Goal: Information Seeking & Learning: Learn about a topic

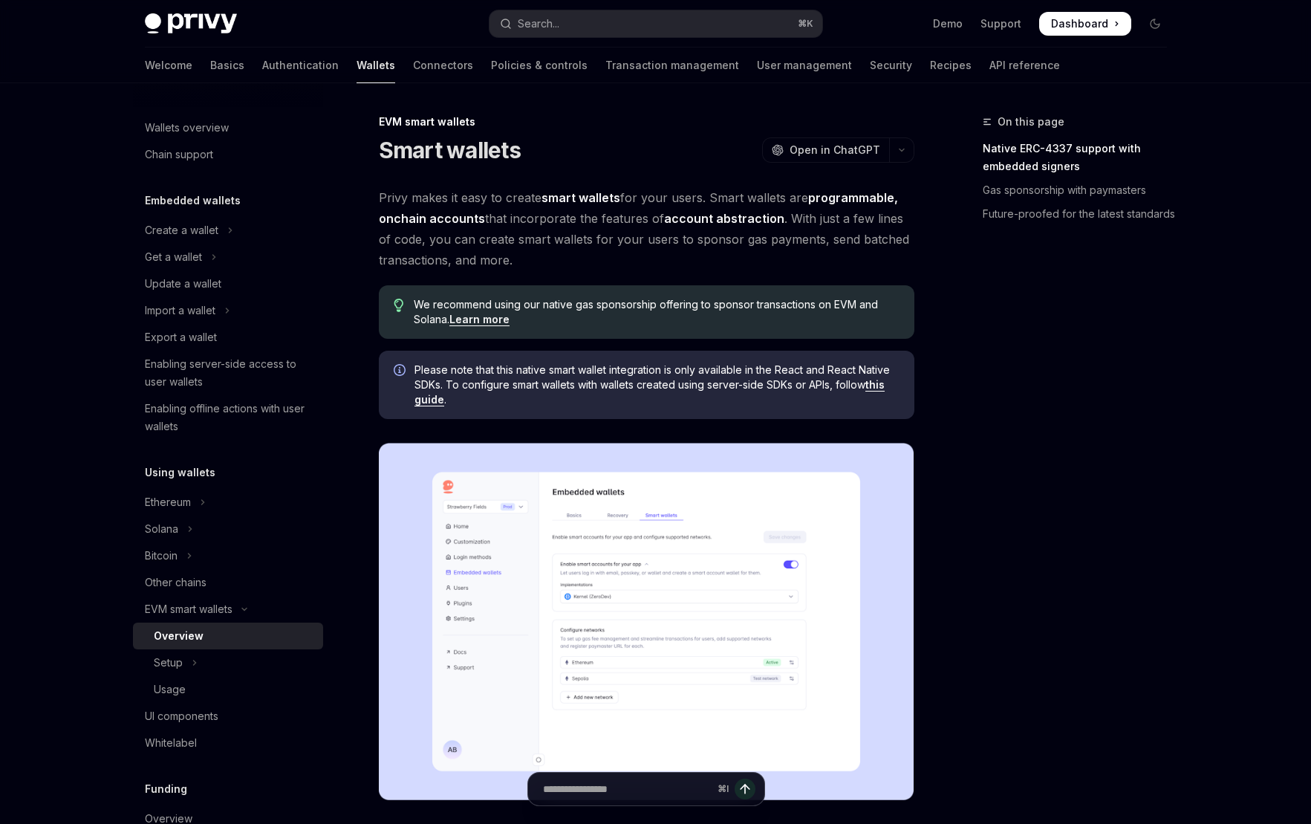
click at [516, 215] on span "Privy makes it easy to create smart wallets for your users. Smart wallets are p…" at bounding box center [647, 228] width 536 height 83
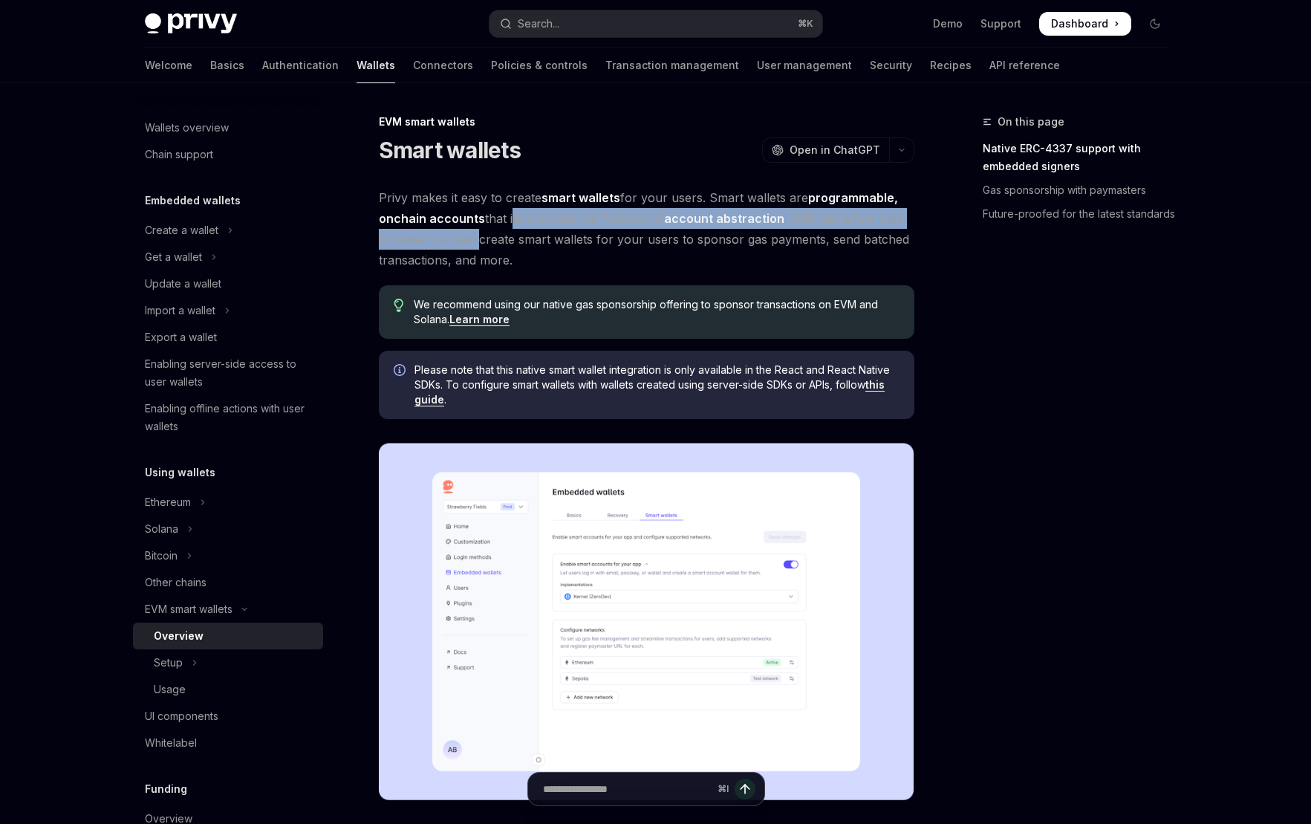
drag, startPoint x: 516, startPoint y: 215, endPoint x: 458, endPoint y: 242, distance: 64.5
click at [458, 242] on span "Privy makes it easy to create smart wallets for your users. Smart wallets are p…" at bounding box center [647, 228] width 536 height 83
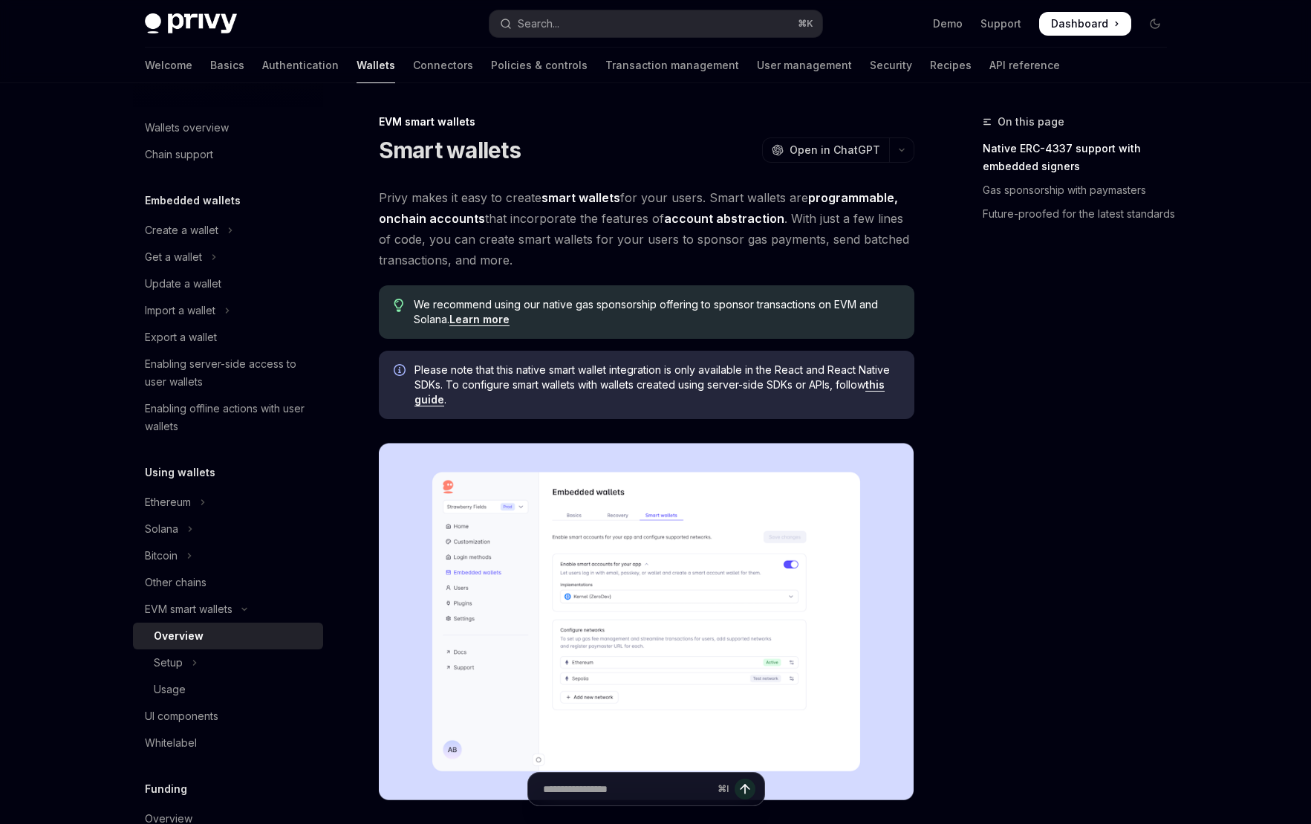
click at [599, 244] on span "Privy makes it easy to create smart wallets for your users. Smart wallets are p…" at bounding box center [647, 228] width 536 height 83
drag, startPoint x: 599, startPoint y: 244, endPoint x: 826, endPoint y: 244, distance: 227.3
click at [808, 243] on span "Privy makes it easy to create smart wallets for your users. Smart wallets are p…" at bounding box center [647, 228] width 536 height 83
click at [493, 266] on span "Privy makes it easy to create smart wallets for your users. Smart wallets are p…" at bounding box center [647, 228] width 536 height 83
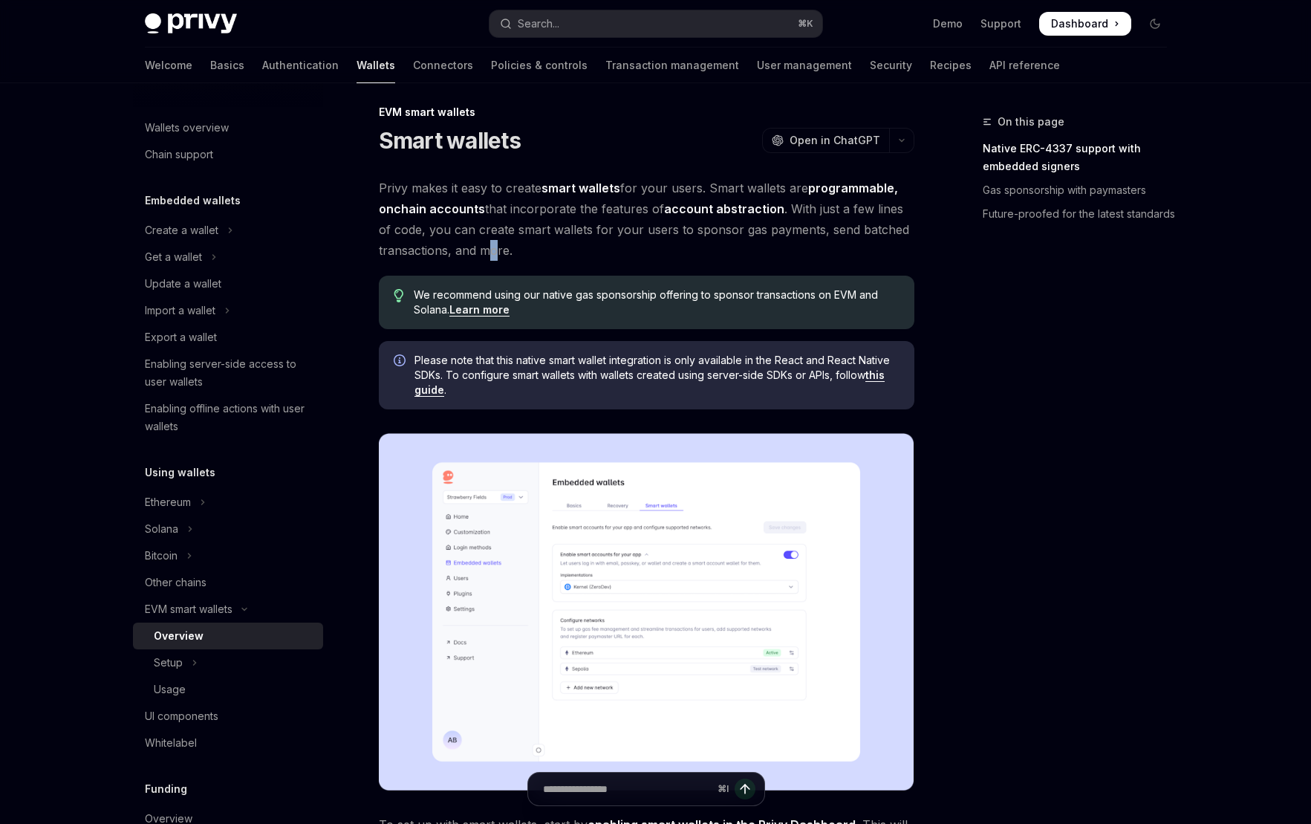
scroll to position [19, 0]
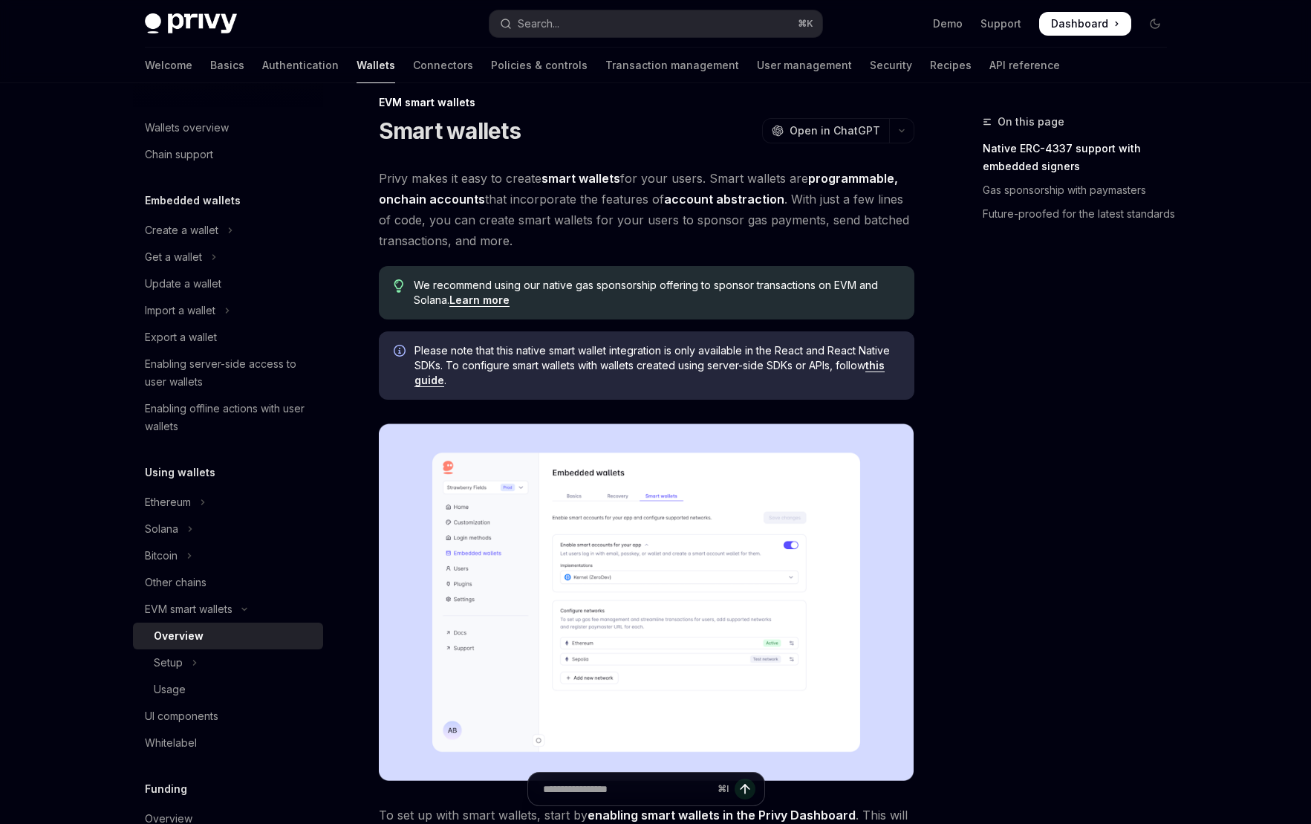
click at [555, 288] on span "We recommend using our native gas sponsorship offering to sponsor transactions …" at bounding box center [656, 293] width 485 height 30
drag, startPoint x: 555, startPoint y: 288, endPoint x: 684, endPoint y: 290, distance: 129.3
click at [684, 290] on span "We recommend using our native gas sponsorship offering to sponsor transactions …" at bounding box center [656, 293] width 485 height 30
click at [550, 299] on span "We recommend using our native gas sponsorship offering to sponsor transactions …" at bounding box center [656, 293] width 485 height 30
click at [498, 354] on span "Please note that this native smart wallet integration is only available in the …" at bounding box center [656, 365] width 485 height 45
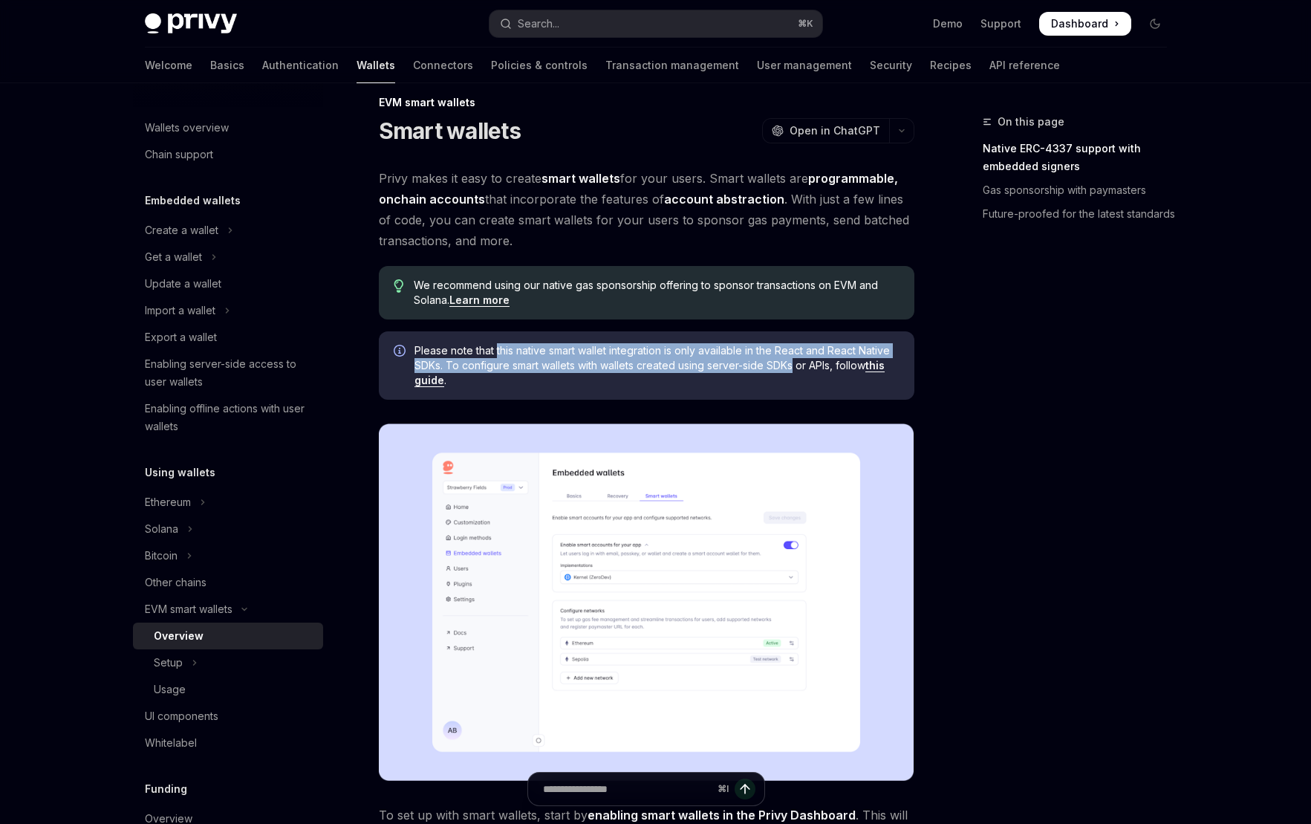
drag, startPoint x: 498, startPoint y: 354, endPoint x: 788, endPoint y: 363, distance: 289.8
click at [788, 363] on span "Please note that this native smart wallet integration is only available in the …" at bounding box center [656, 365] width 485 height 45
click at [789, 363] on span "Please note that this native smart wallet integration is only available in the …" at bounding box center [656, 365] width 485 height 45
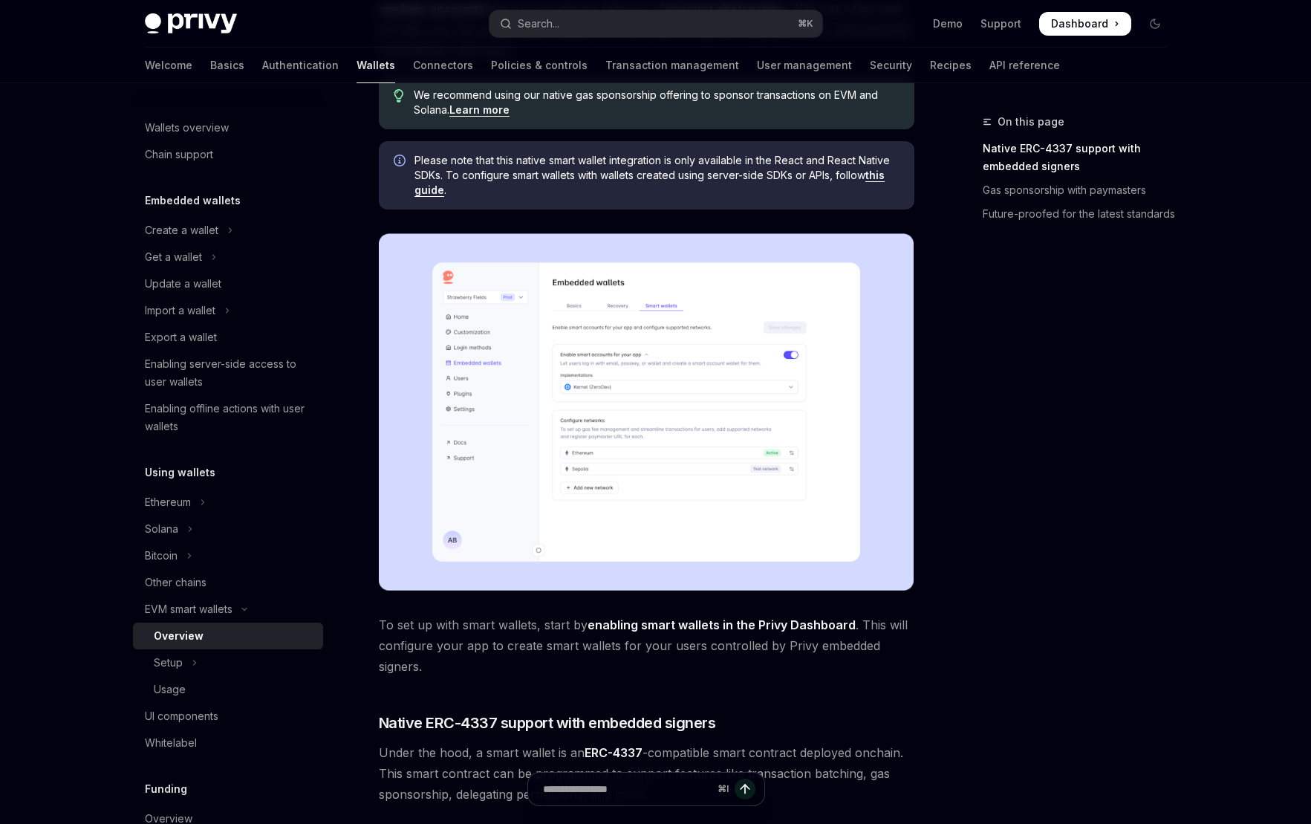
scroll to position [219, 0]
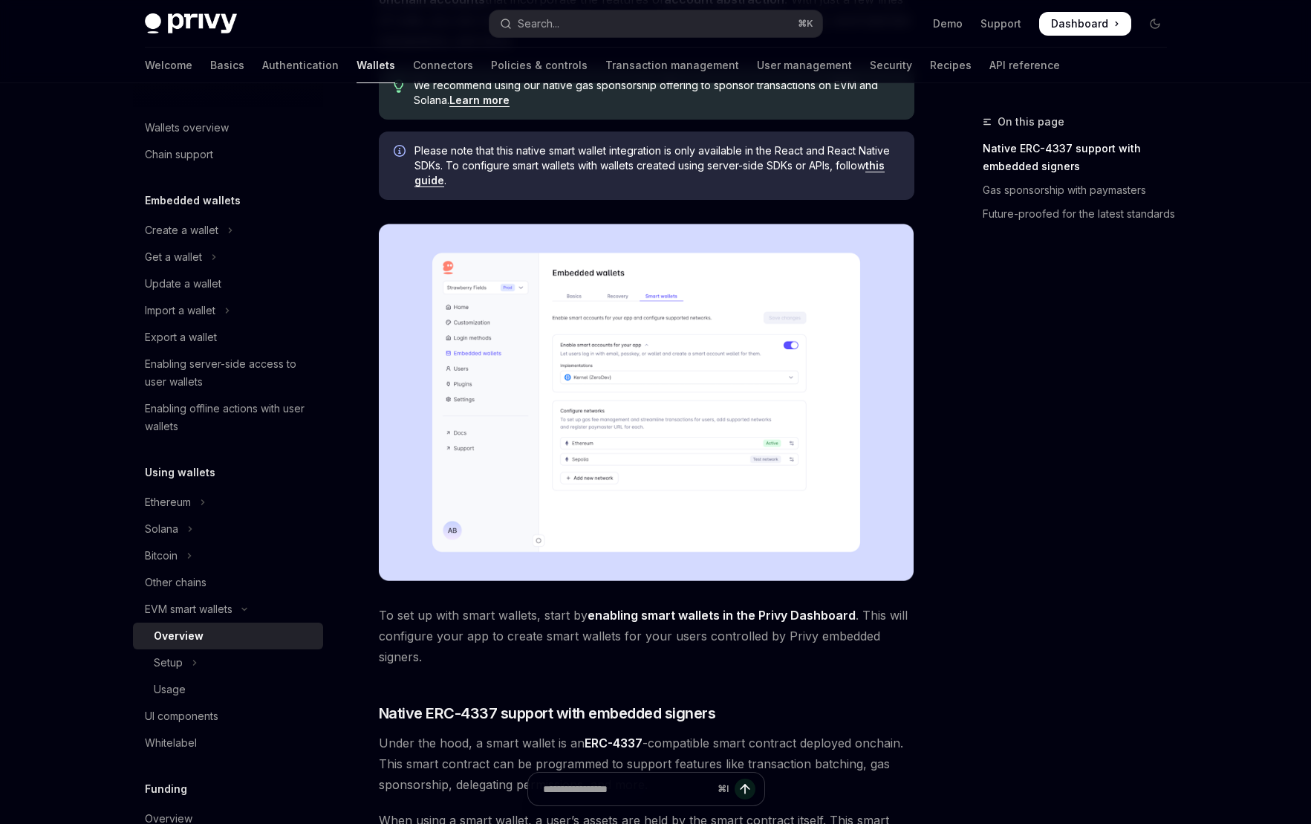
click at [478, 637] on span "To set up with smart wallets, start by enabling smart wallets in the Privy Dash…" at bounding box center [647, 636] width 536 height 62
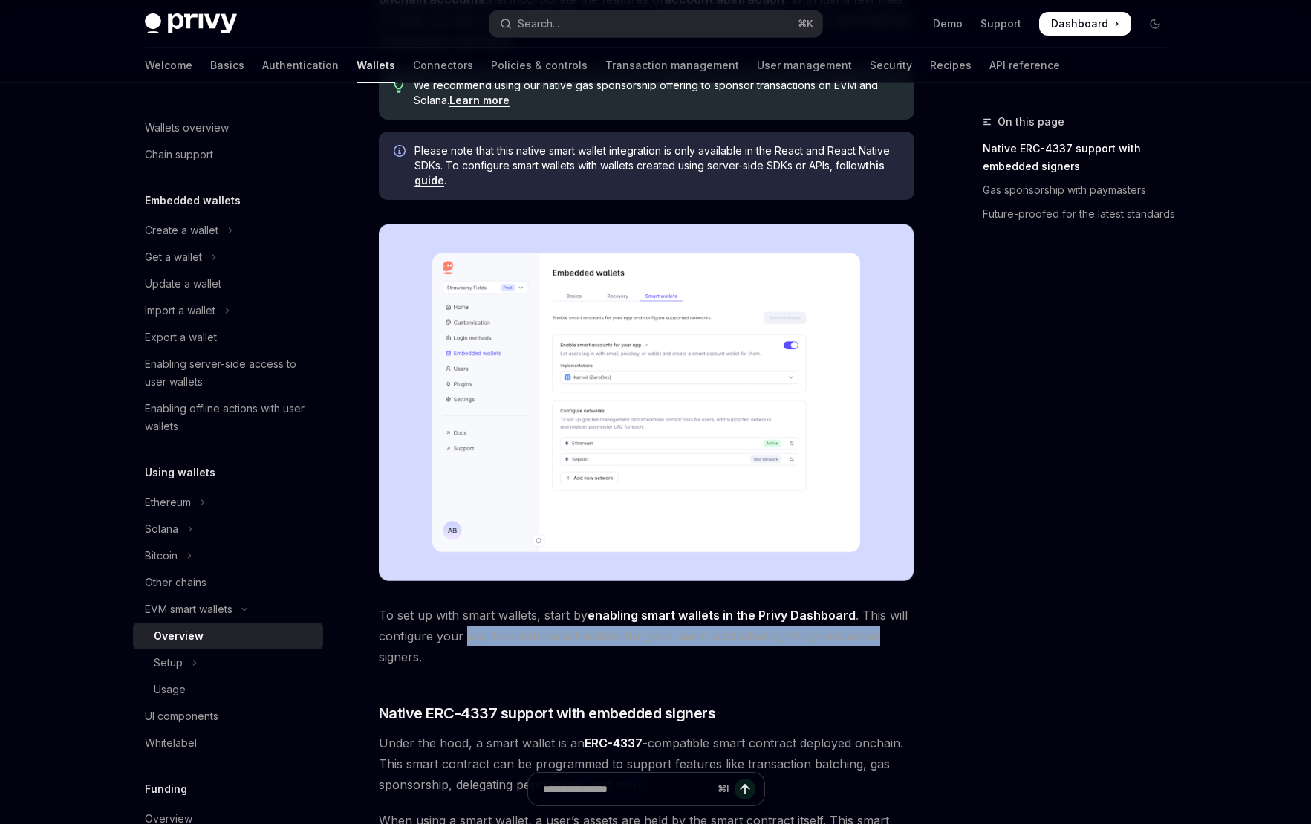
drag, startPoint x: 478, startPoint y: 637, endPoint x: 891, endPoint y: 642, distance: 413.7
click at [891, 642] on span "To set up with smart wallets, start by enabling smart wallets in the Privy Dash…" at bounding box center [647, 636] width 536 height 62
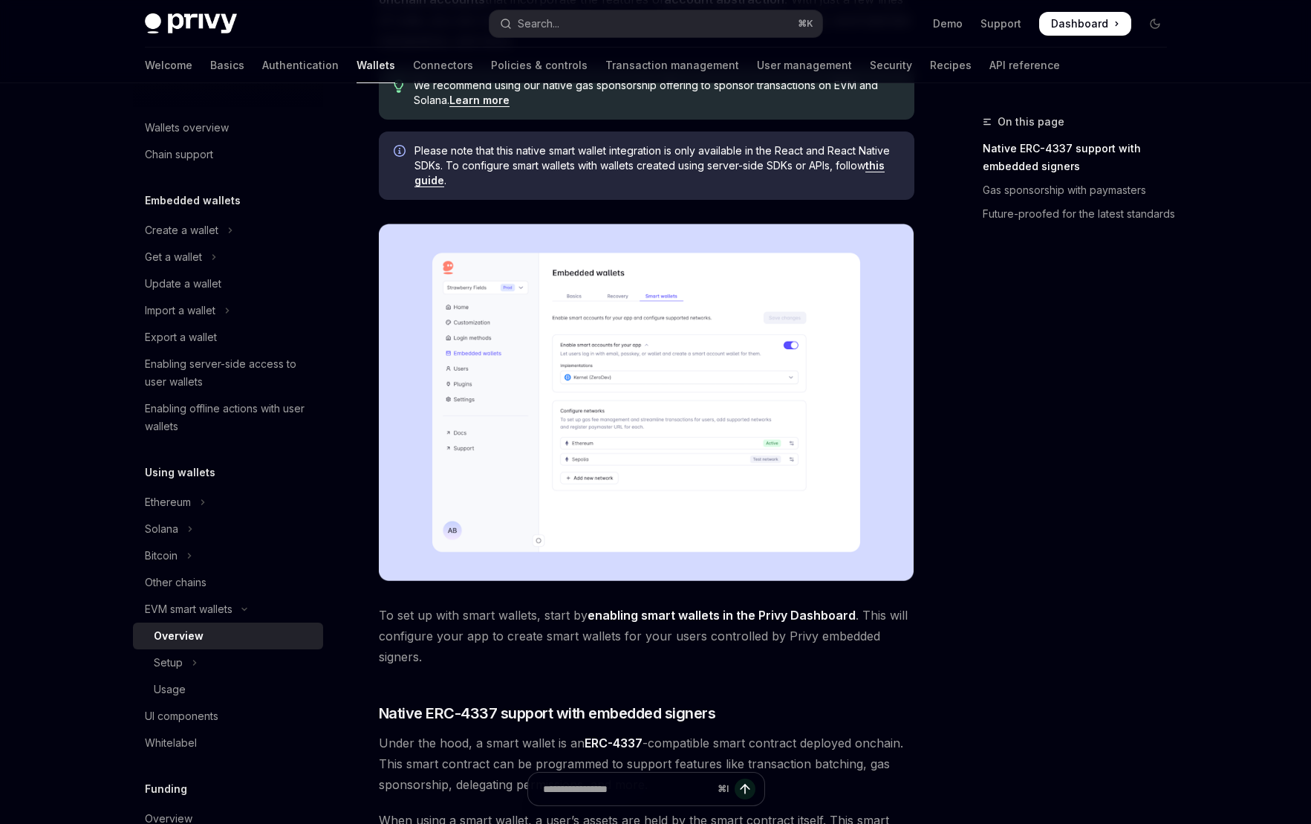
click at [864, 665] on span "To set up with smart wallets, start by enabling smart wallets in the Privy Dash…" at bounding box center [647, 636] width 536 height 62
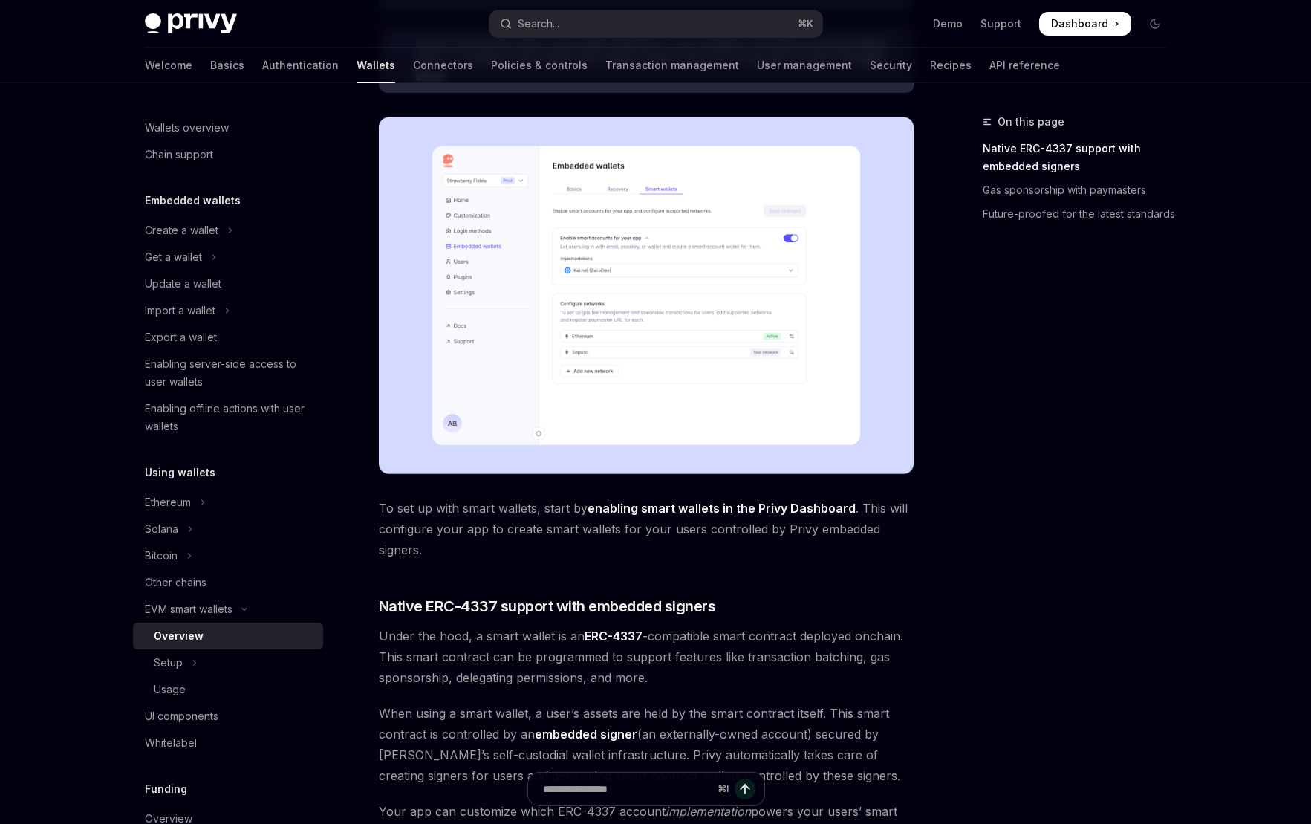
scroll to position [469, 0]
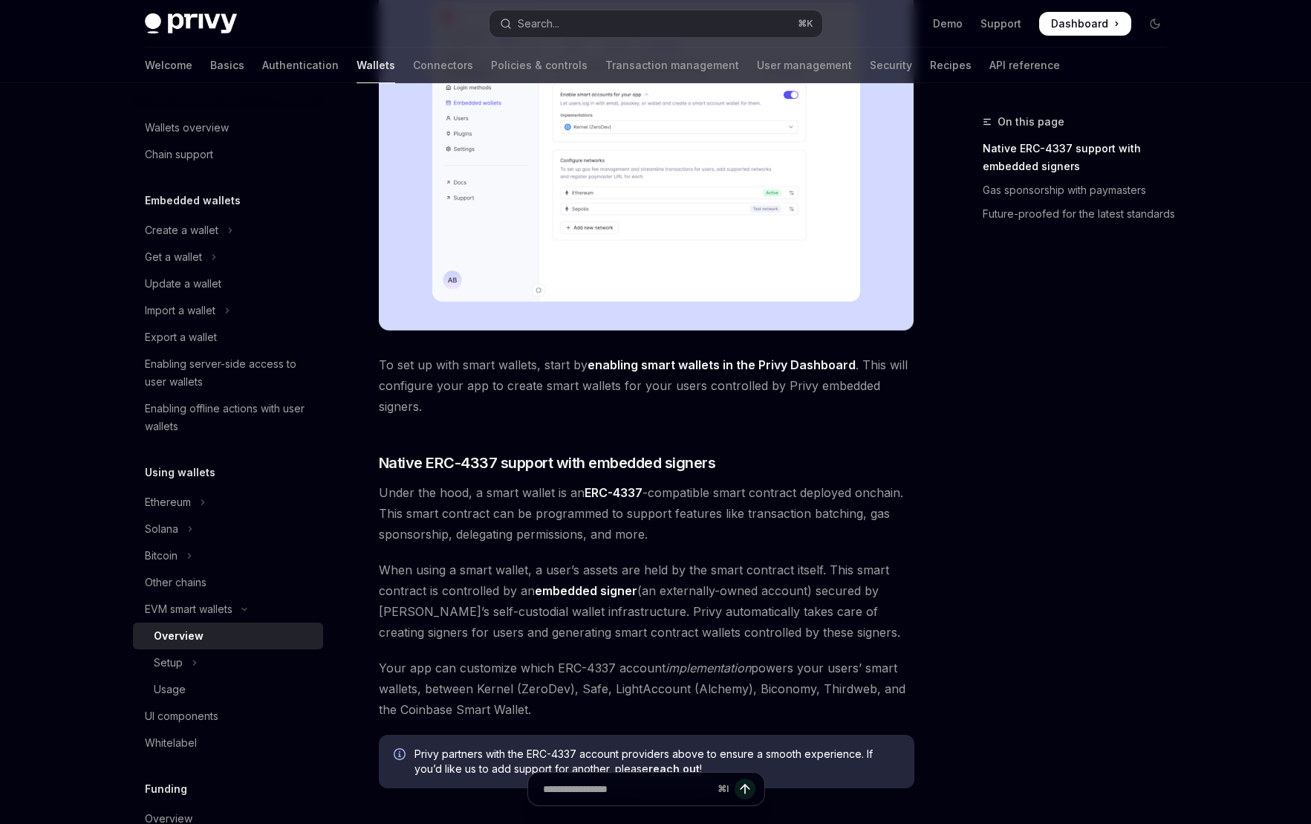
click at [678, 494] on span "Under the hood, a smart wallet is an ERC-4337 -compatible smart contract deploy…" at bounding box center [647, 513] width 536 height 62
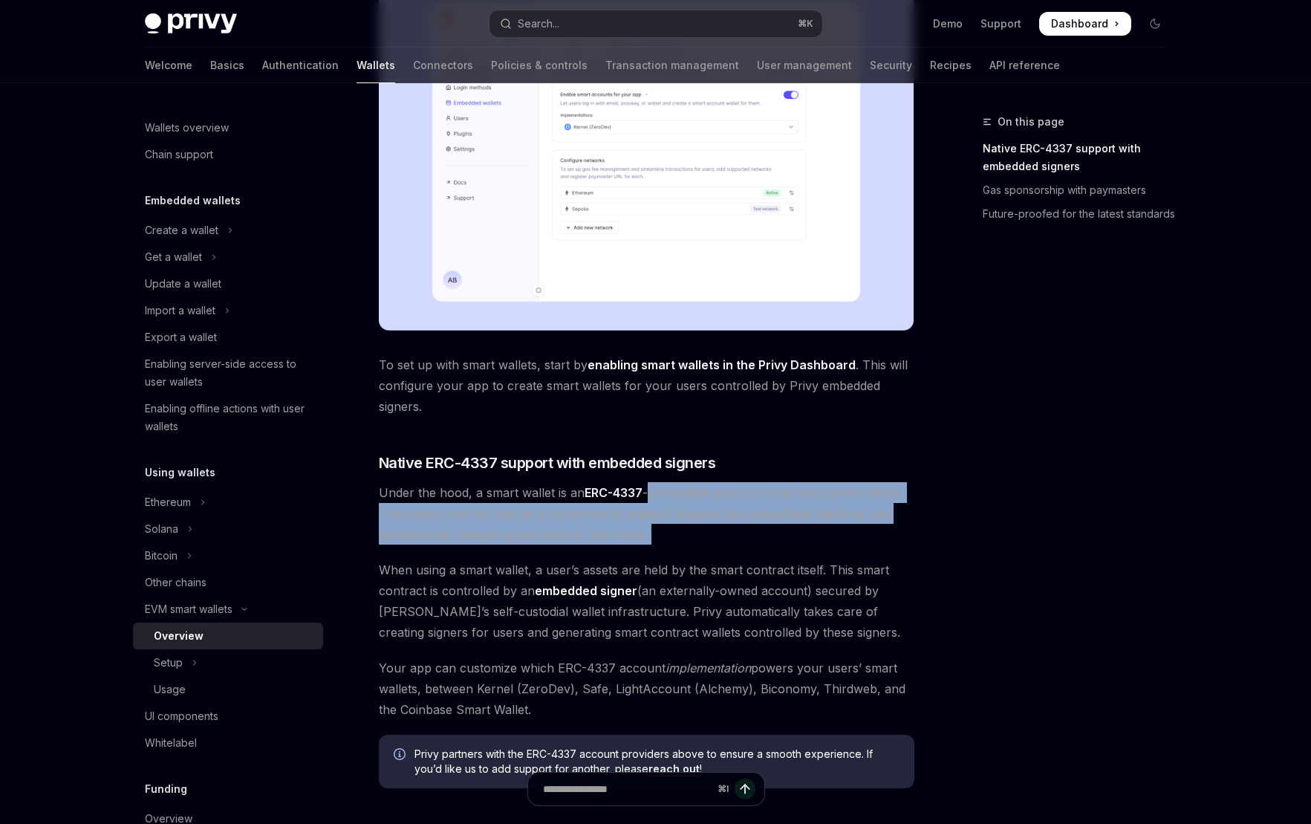
drag, startPoint x: 678, startPoint y: 494, endPoint x: 686, endPoint y: 541, distance: 47.4
click at [686, 540] on span "Under the hood, a smart wallet is an ERC-4337 -compatible smart contract deploy…" at bounding box center [647, 513] width 536 height 62
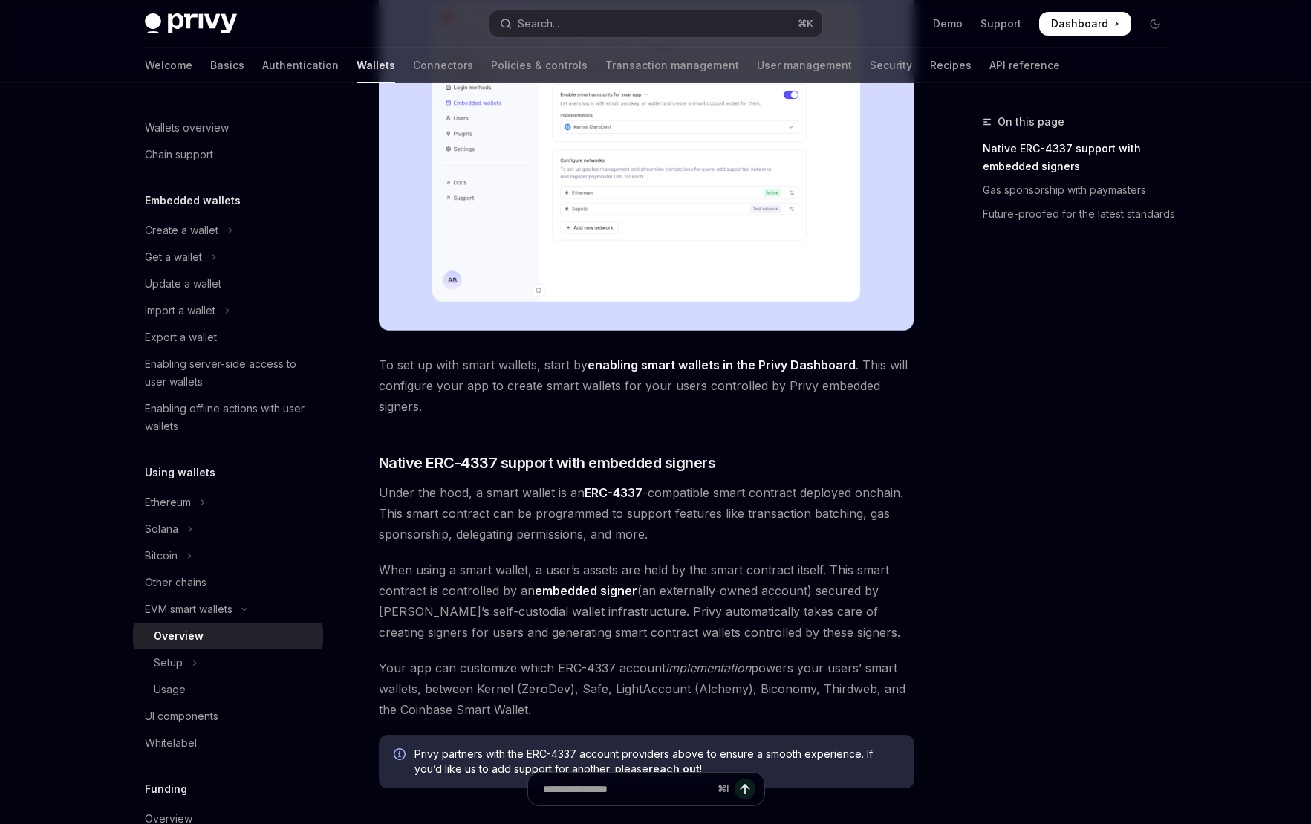
click at [558, 573] on span "When using a smart wallet, a user’s assets are held by the smart contract itsel…" at bounding box center [647, 600] width 536 height 83
drag, startPoint x: 558, startPoint y: 573, endPoint x: 768, endPoint y: 572, distance: 210.2
click at [768, 572] on span "When using a smart wallet, a user’s assets are held by the smart contract itsel…" at bounding box center [647, 600] width 536 height 83
click at [767, 572] on span "When using a smart wallet, a user’s assets are held by the smart contract itsel…" at bounding box center [647, 600] width 536 height 83
drag, startPoint x: 767, startPoint y: 572, endPoint x: 523, endPoint y: 595, distance: 244.7
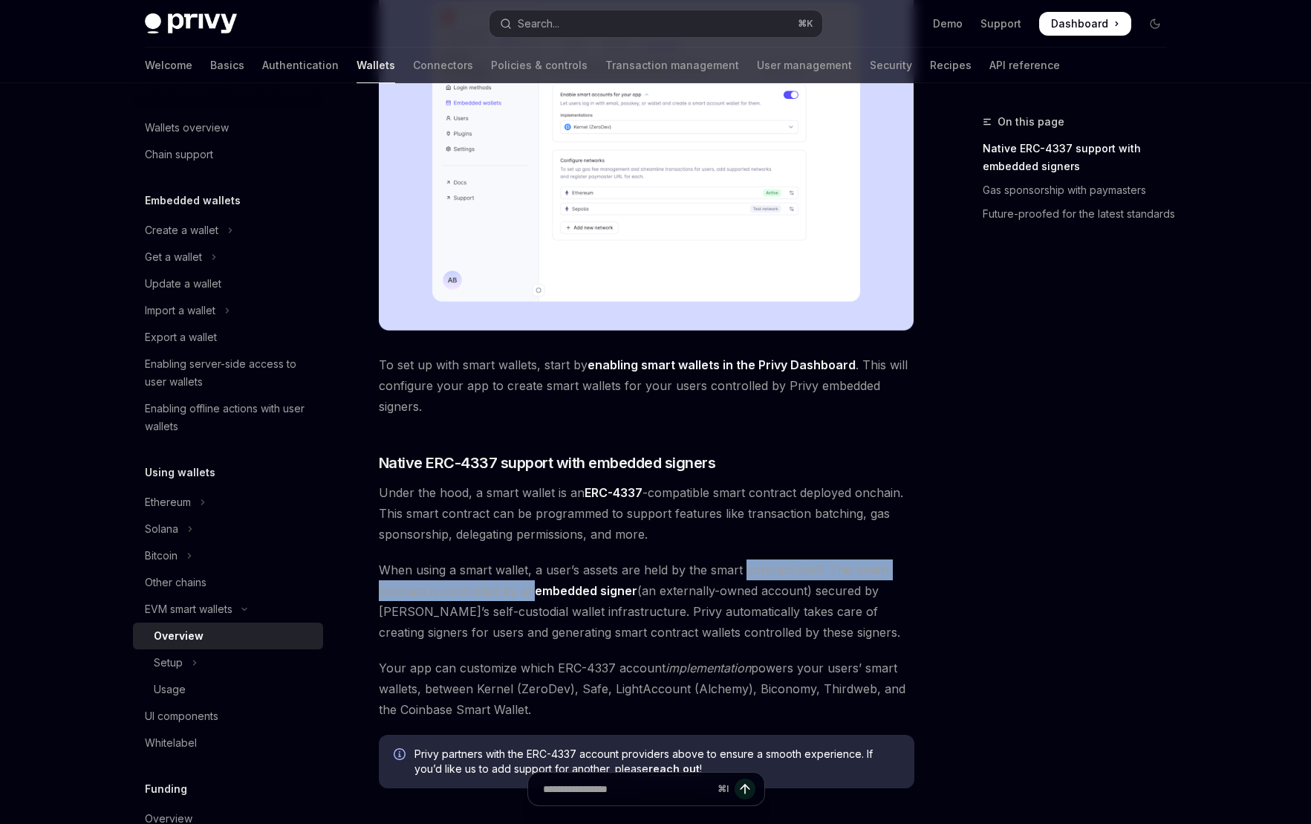
click at [523, 595] on span "When using a smart wallet, a user’s assets are held by the smart contract itsel…" at bounding box center [647, 600] width 536 height 83
click at [525, 588] on span "When using a smart wallet, a user’s assets are held by the smart contract itsel…" at bounding box center [647, 600] width 536 height 83
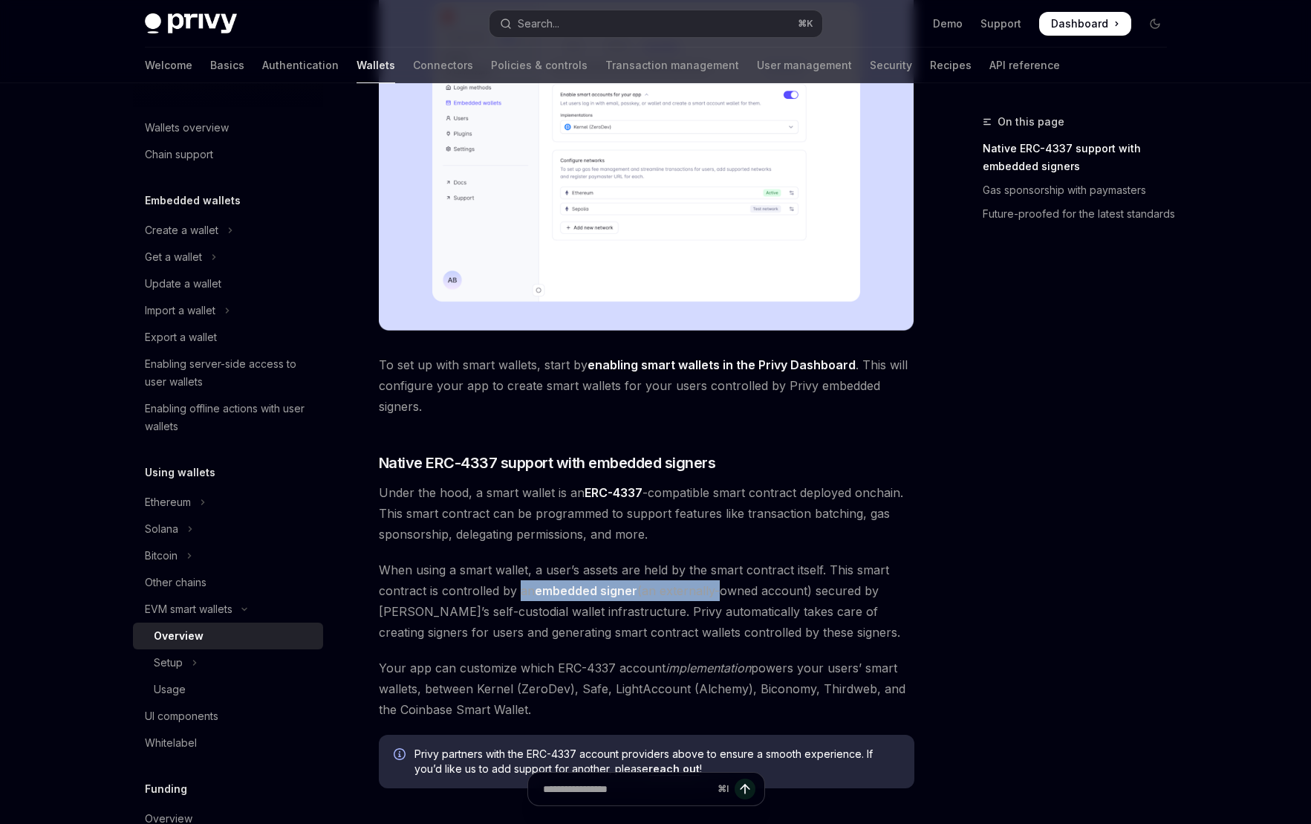
drag, startPoint x: 525, startPoint y: 588, endPoint x: 689, endPoint y: 588, distance: 163.4
click at [689, 588] on span "When using a smart wallet, a user’s assets are held by the smart contract itsel…" at bounding box center [647, 600] width 536 height 83
click at [763, 590] on span "When using a smart wallet, a user’s assets are held by the smart contract itsel…" at bounding box center [647, 600] width 536 height 83
click at [429, 611] on span "When using a smart wallet, a user’s assets are held by the smart contract itsel…" at bounding box center [647, 600] width 536 height 83
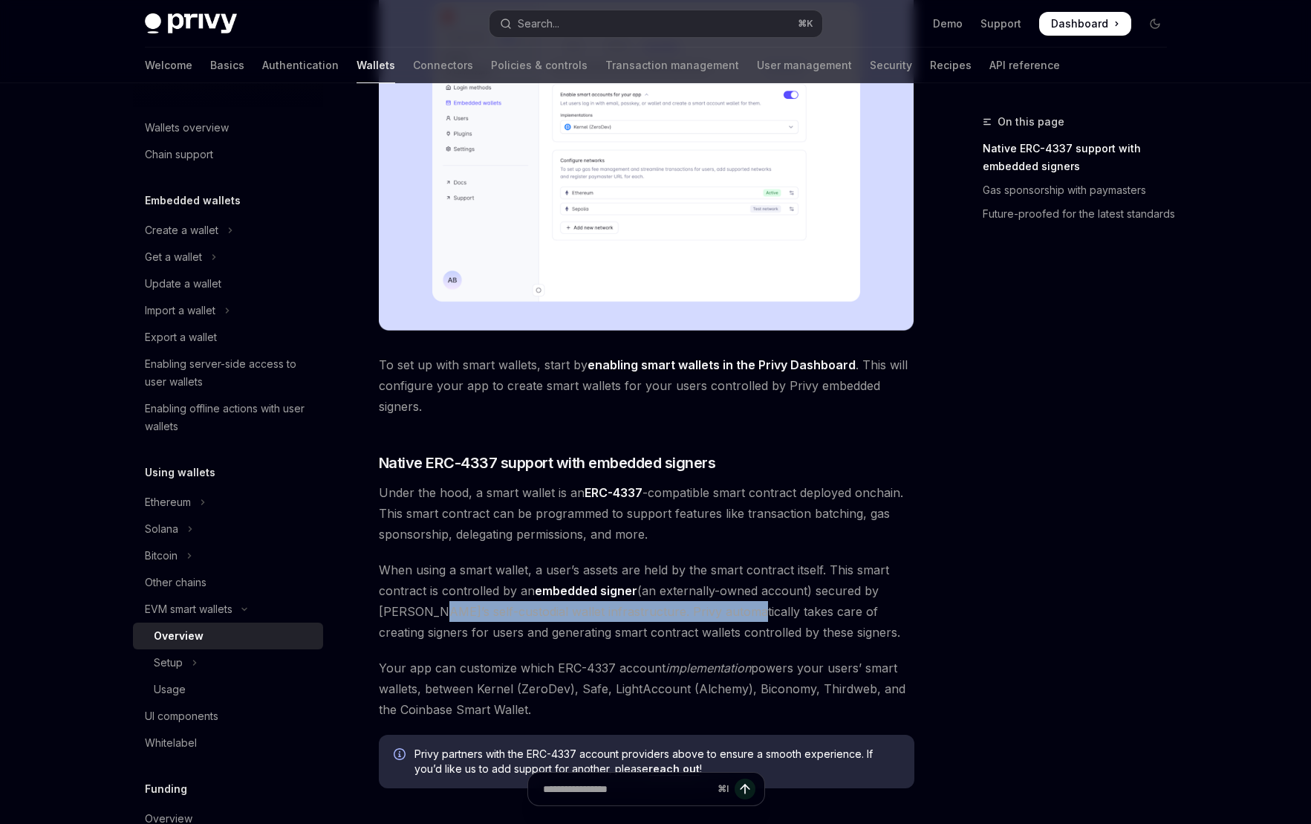
drag, startPoint x: 429, startPoint y: 611, endPoint x: 709, endPoint y: 611, distance: 280.8
click at [709, 611] on span "When using a smart wallet, a user’s assets are held by the smart contract itsel…" at bounding box center [647, 600] width 536 height 83
click at [522, 632] on span "When using a smart wallet, a user’s assets are held by the smart contract itsel…" at bounding box center [647, 600] width 536 height 83
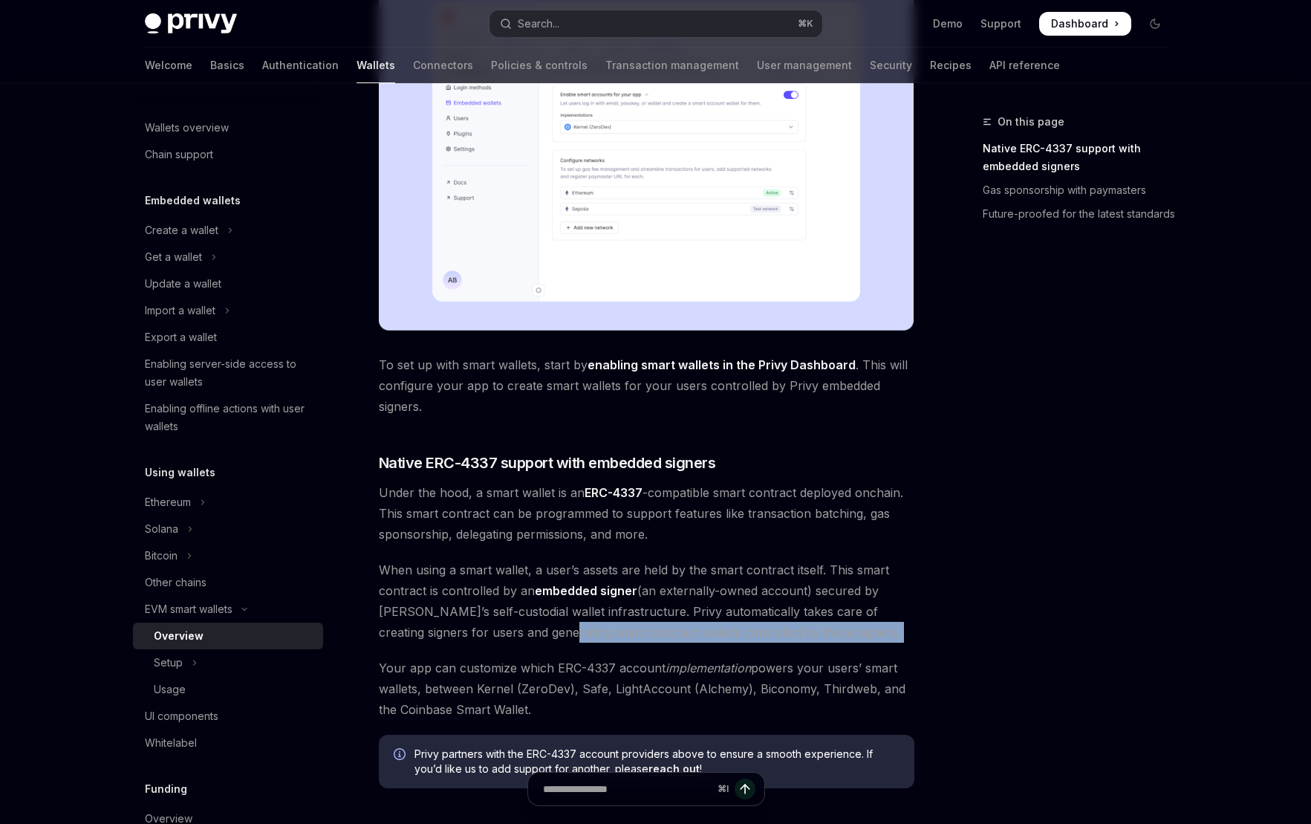
drag, startPoint x: 522, startPoint y: 632, endPoint x: 799, endPoint y: 625, distance: 277.1
click at [799, 625] on span "When using a smart wallet, a user’s assets are held by the smart contract itsel…" at bounding box center [647, 600] width 536 height 83
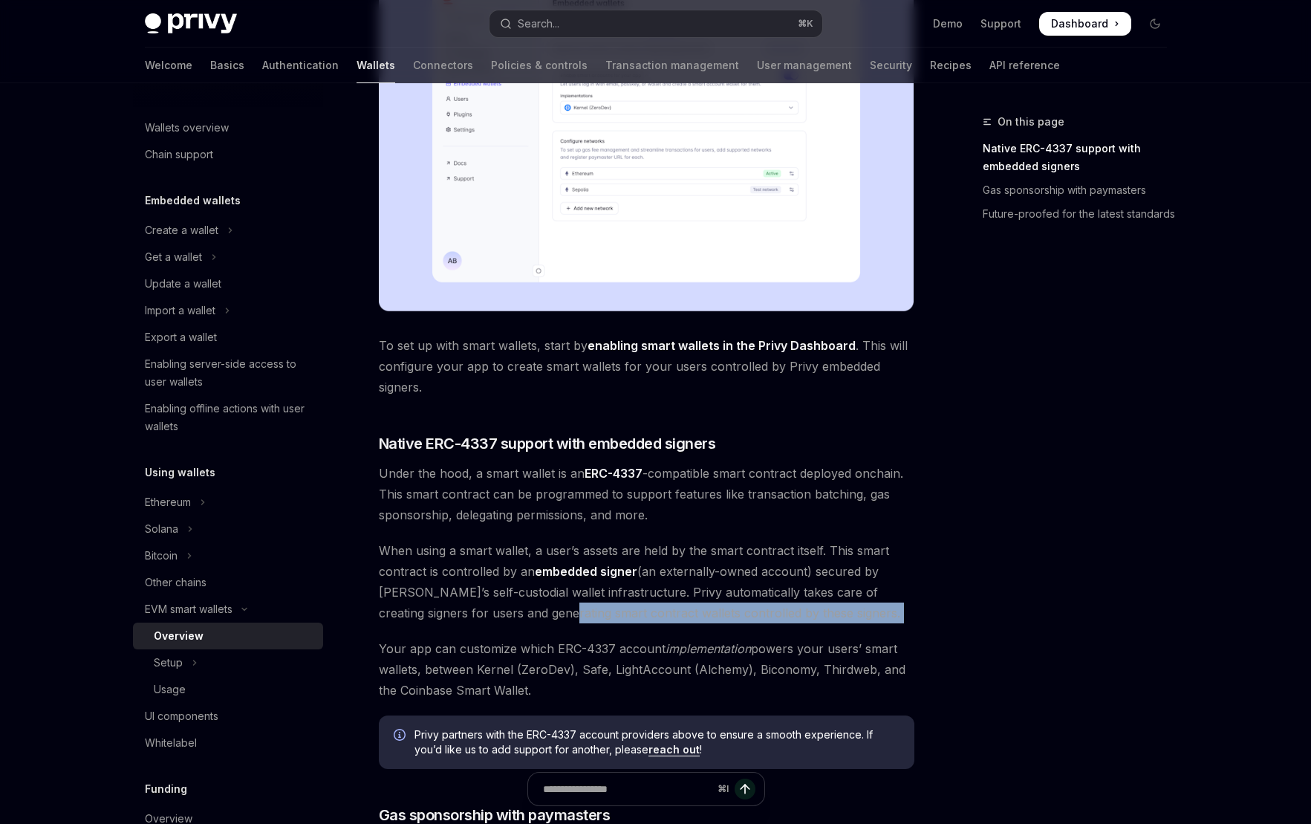
scroll to position [498, 0]
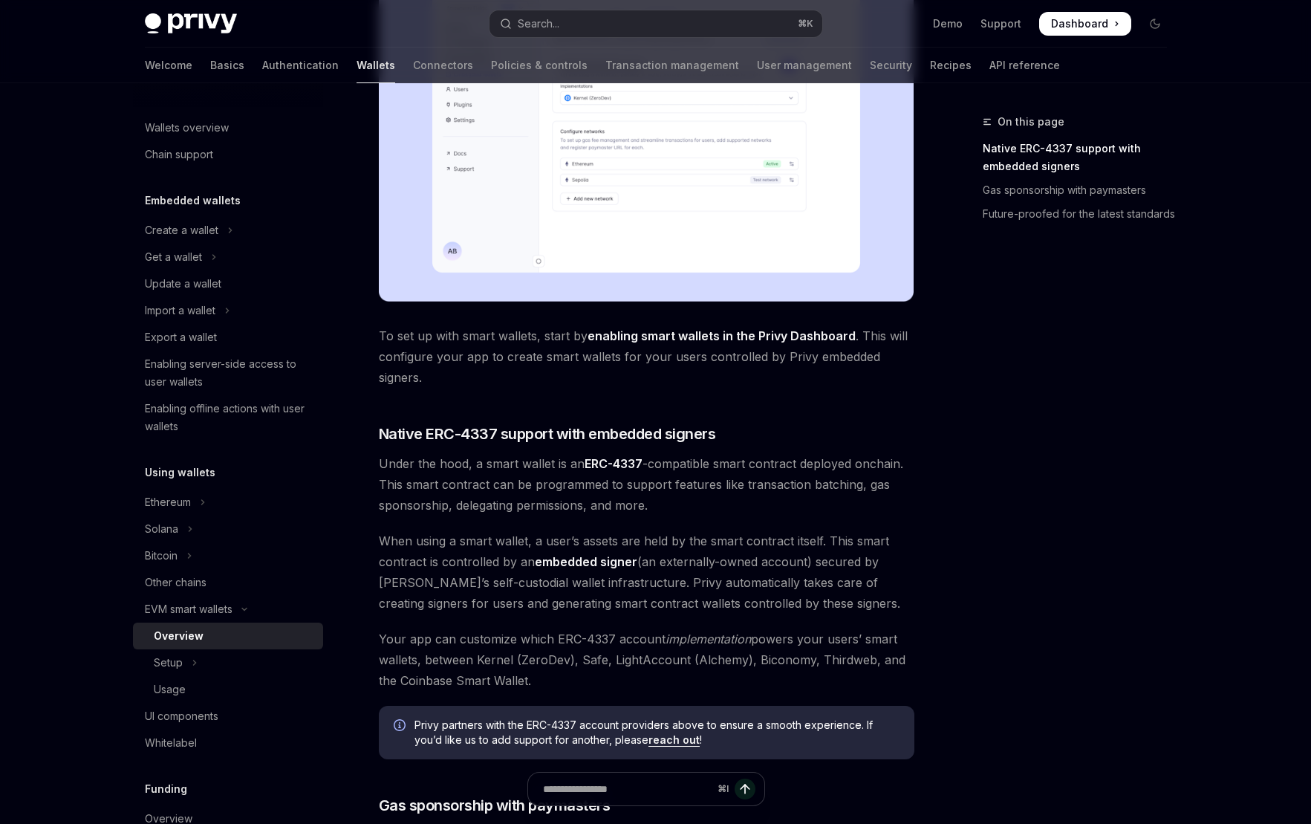
click at [568, 643] on span "Your app can customize which ERC-4337 account implementation powers your users’…" at bounding box center [647, 659] width 536 height 62
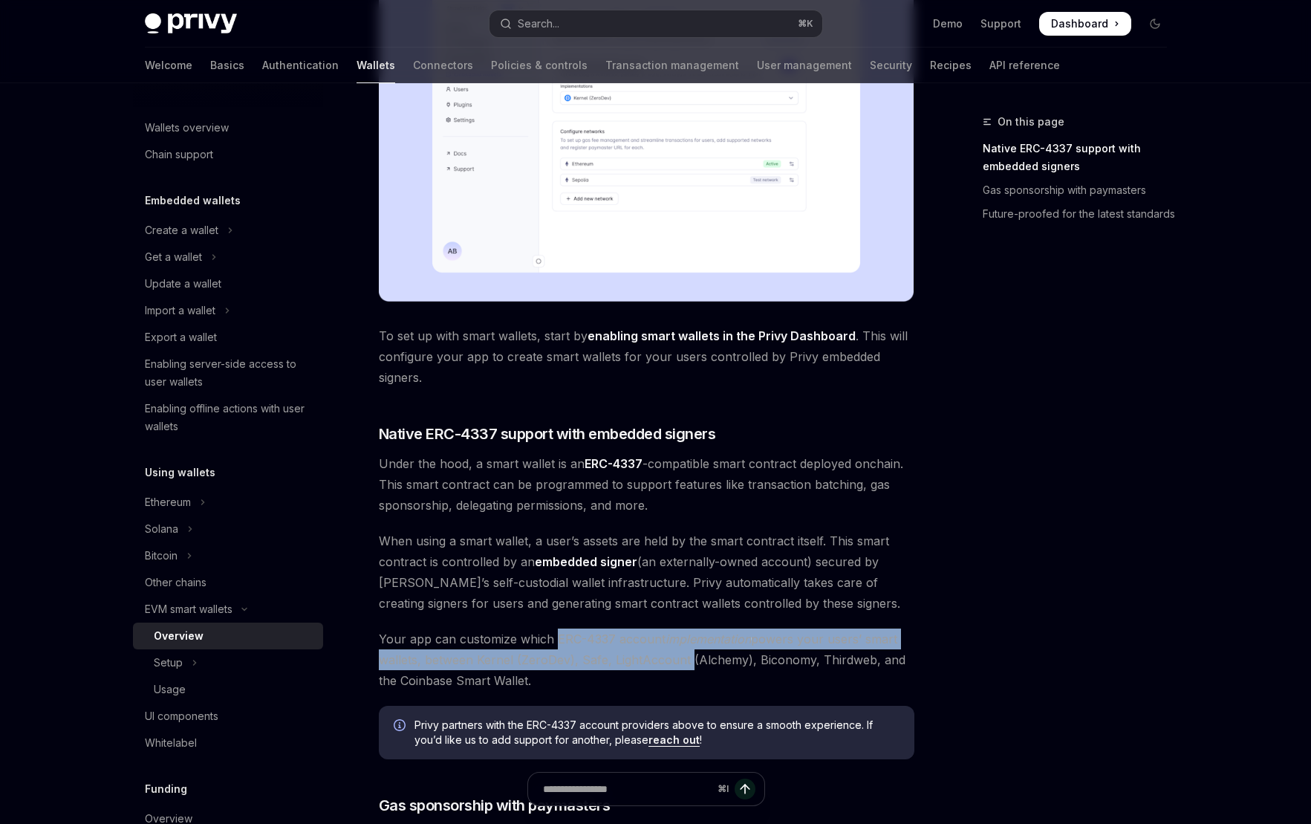
drag, startPoint x: 568, startPoint y: 643, endPoint x: 660, endPoint y: 663, distance: 94.1
click at [660, 663] on span "Your app can customize which ERC-4337 account implementation powers your users’…" at bounding box center [647, 659] width 536 height 62
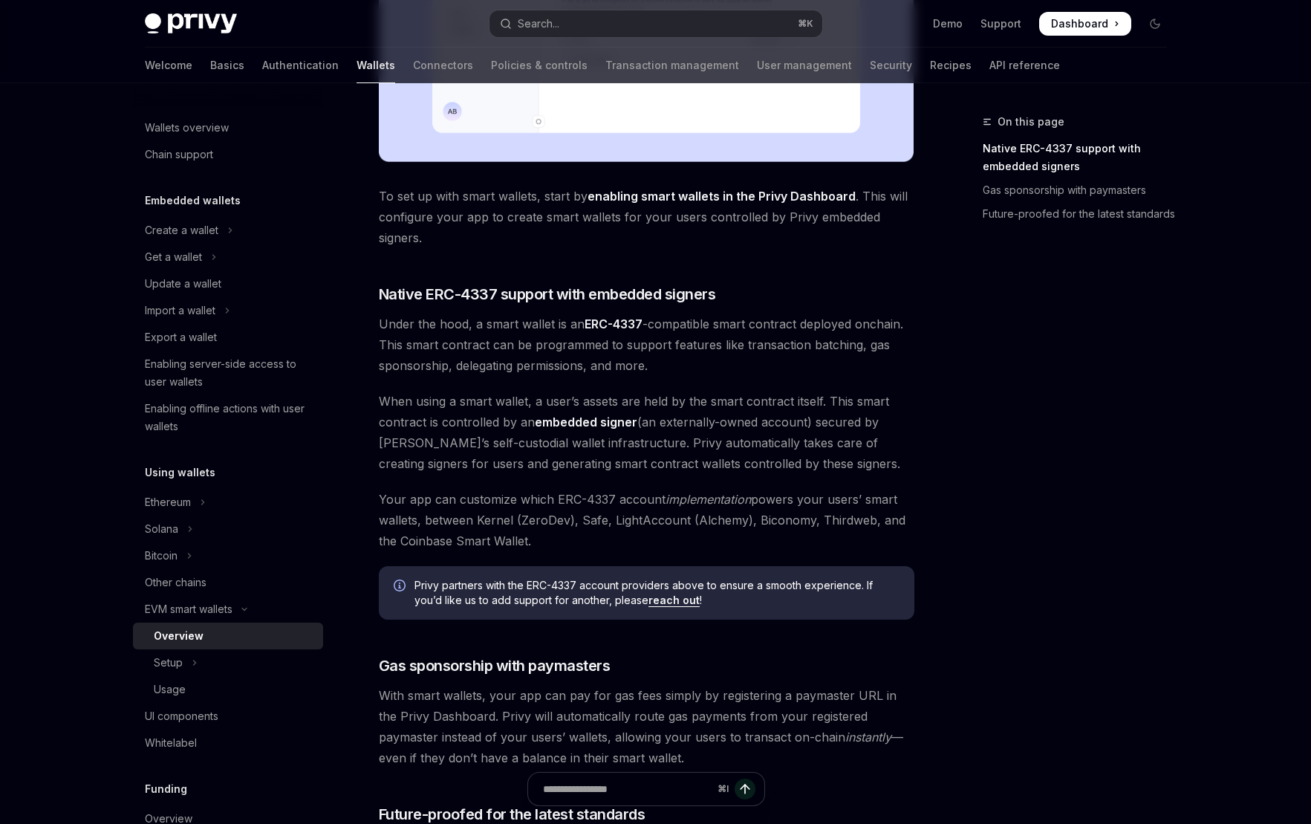
scroll to position [694, 0]
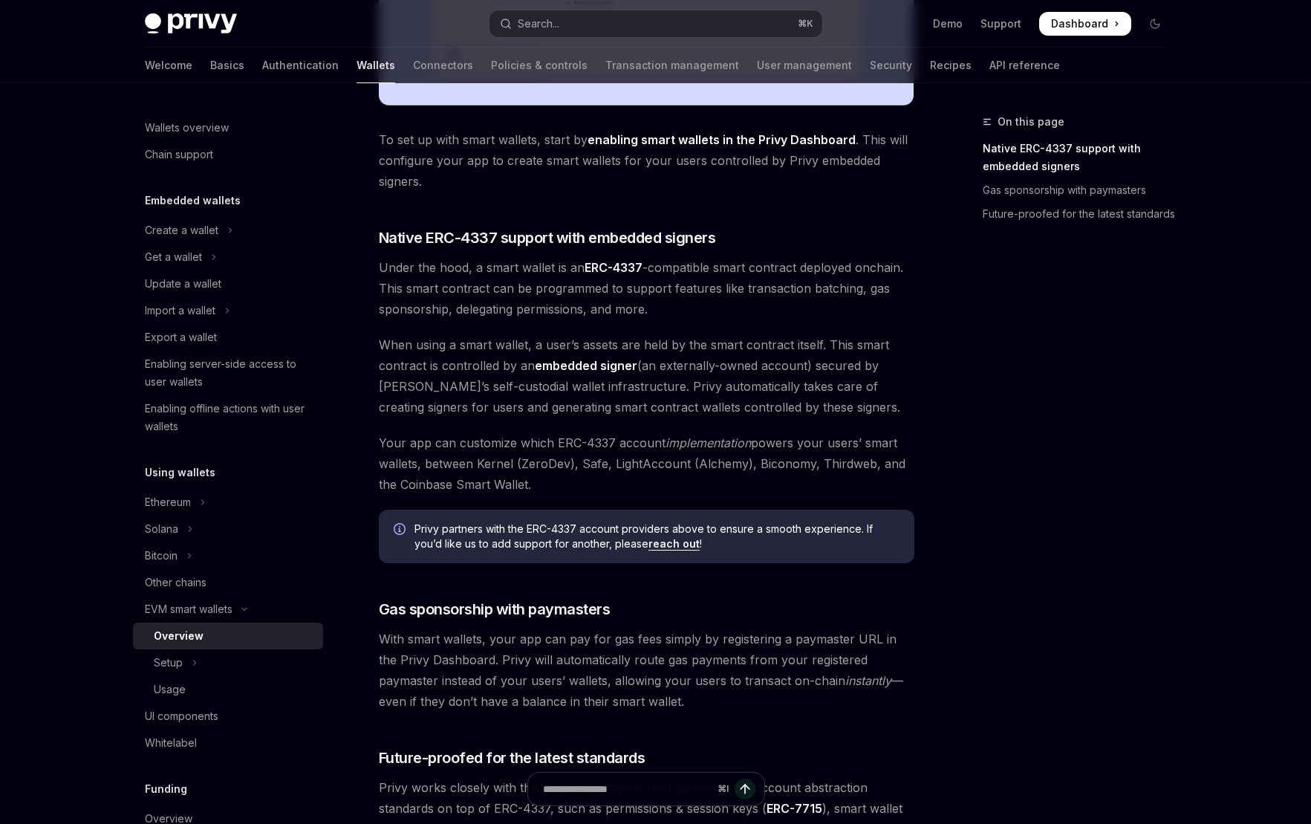
click at [582, 643] on span "With smart wallets, your app can pay for gas fees simply by registering a payma…" at bounding box center [647, 669] width 536 height 83
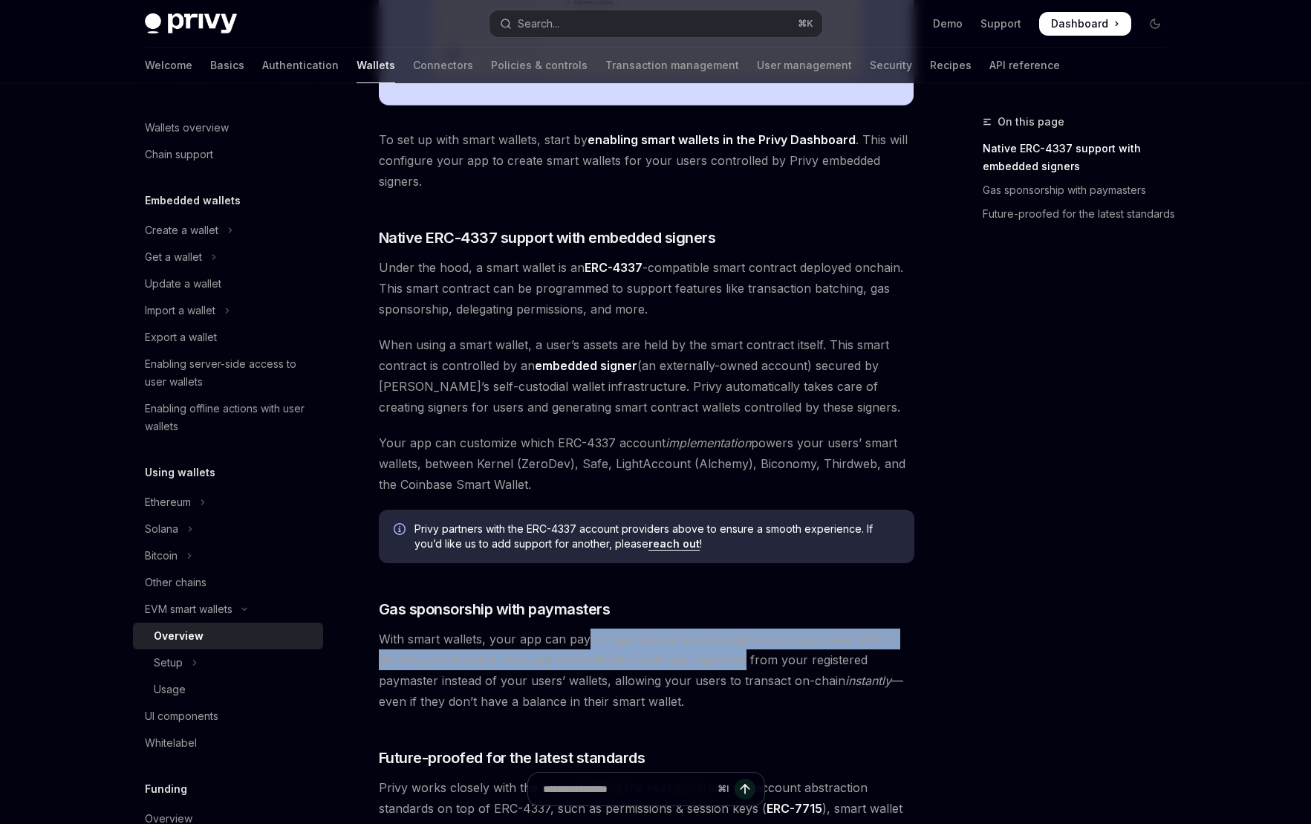
drag, startPoint x: 582, startPoint y: 643, endPoint x: 701, endPoint y: 657, distance: 119.6
click at [701, 657] on span "With smart wallets, your app can pay for gas fees simply by registering a payma…" at bounding box center [647, 669] width 536 height 83
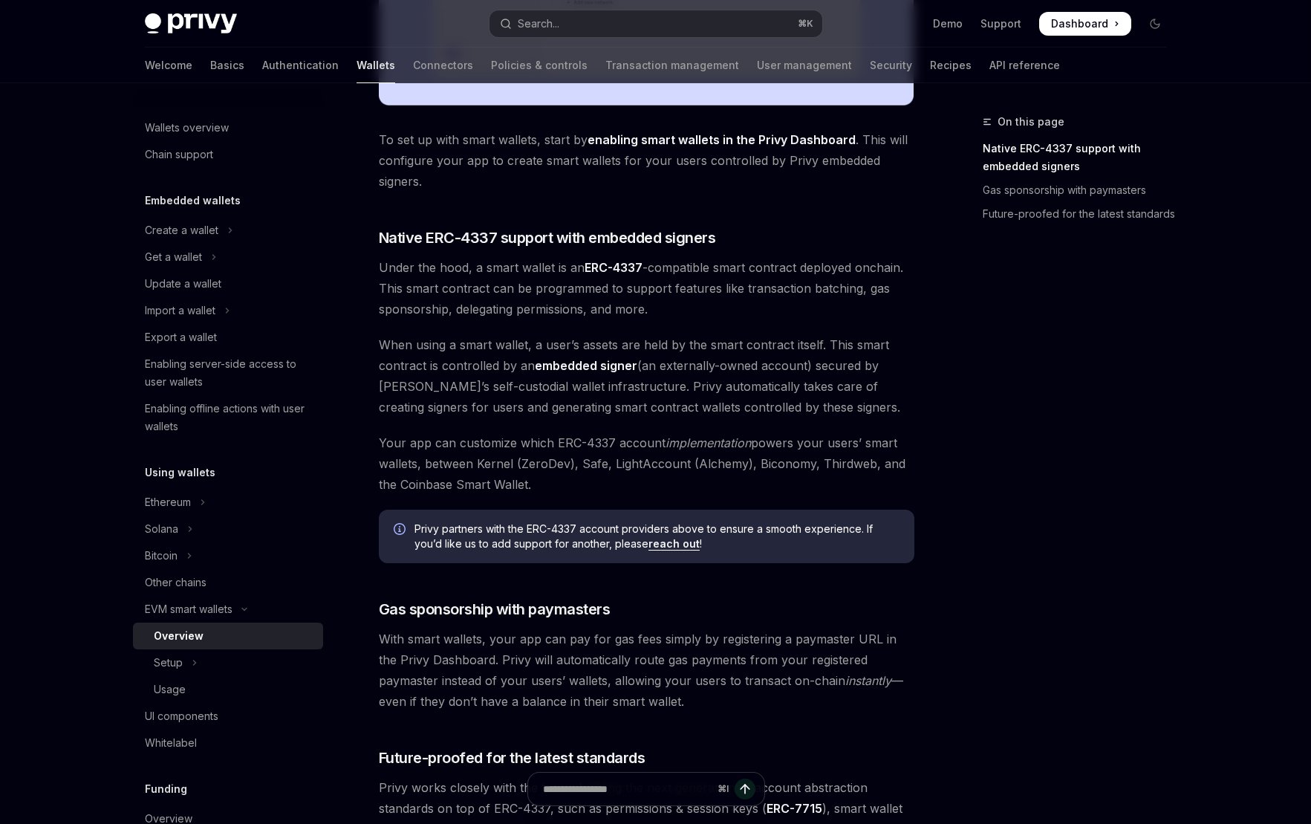
click at [752, 657] on span "With smart wallets, your app can pay for gas fees simply by registering a payma…" at bounding box center [647, 669] width 536 height 83
drag, startPoint x: 752, startPoint y: 657, endPoint x: 861, endPoint y: 659, distance: 109.2
click at [861, 659] on span "With smart wallets, your app can pay for gas fees simply by registering a payma…" at bounding box center [647, 669] width 536 height 83
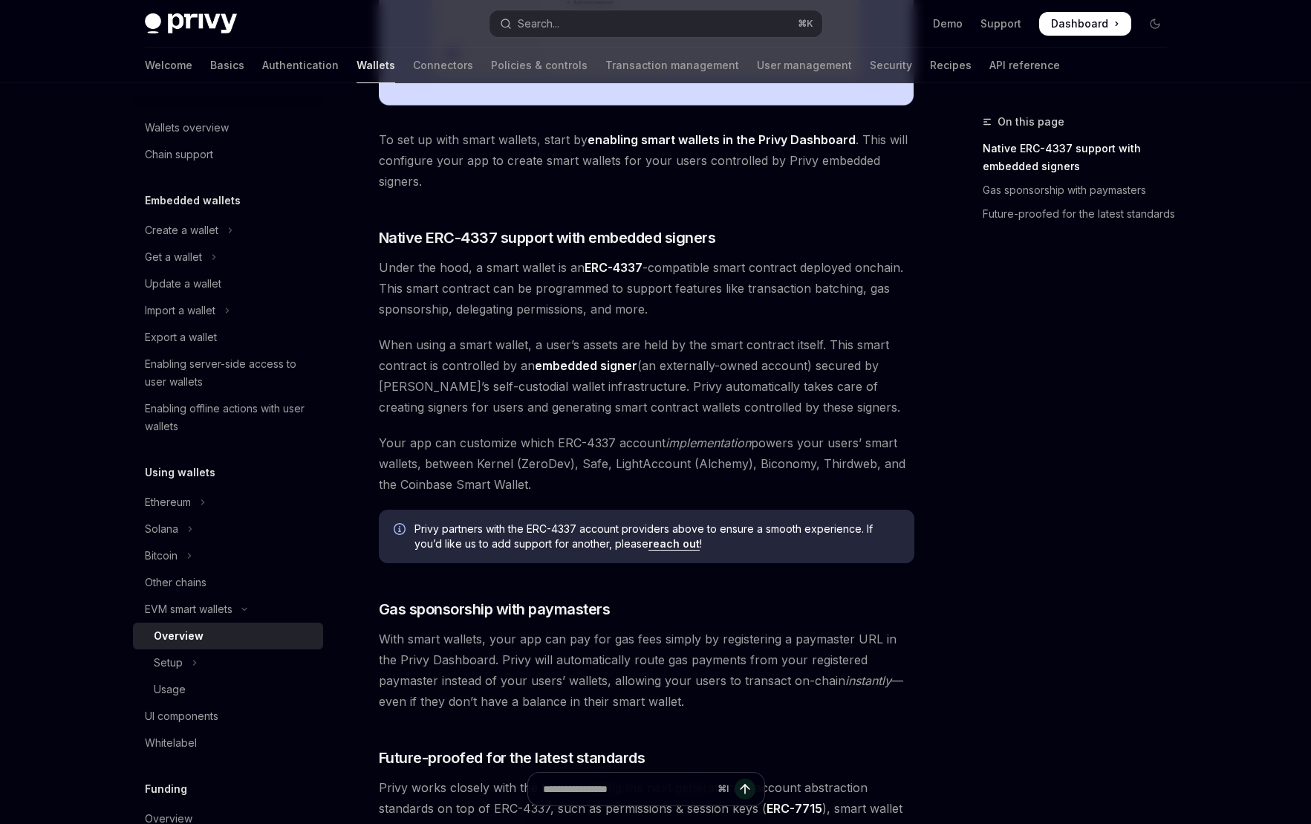
click at [549, 683] on span "With smart wallets, your app can pay for gas fees simply by registering a payma…" at bounding box center [647, 669] width 536 height 83
drag, startPoint x: 549, startPoint y: 683, endPoint x: 682, endPoint y: 682, distance: 133.0
click at [682, 682] on span "With smart wallets, your app can pay for gas fees simply by registering a payma…" at bounding box center [647, 669] width 536 height 83
click at [856, 687] on span "With smart wallets, your app can pay for gas fees simply by registering a payma…" at bounding box center [647, 669] width 536 height 83
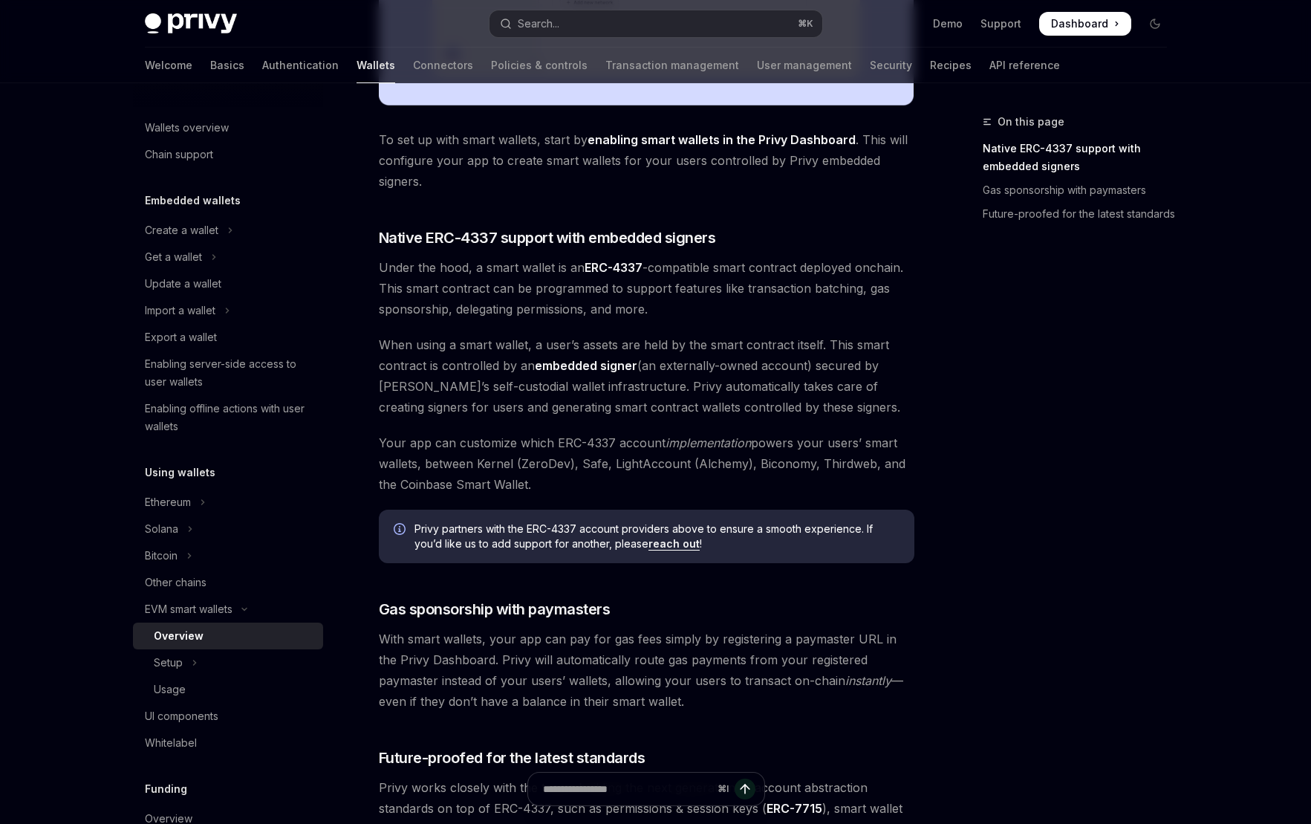
click at [850, 691] on span "With smart wallets, your app can pay for gas fees simply by registering a payma…" at bounding box center [647, 669] width 536 height 83
drag, startPoint x: 847, startPoint y: 691, endPoint x: 844, endPoint y: 681, distance: 10.6
click at [844, 681] on span "With smart wallets, your app can pay for gas fees simply by registering a payma…" at bounding box center [647, 669] width 536 height 83
click at [843, 698] on span "With smart wallets, your app can pay for gas fees simply by registering a payma…" at bounding box center [647, 669] width 536 height 83
